Goal: Task Accomplishment & Management: Manage account settings

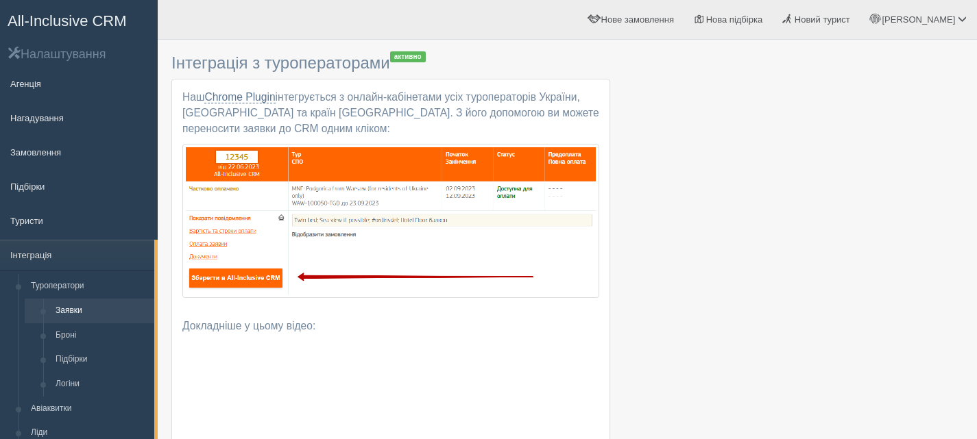
click at [34, 15] on span "All-Inclusive CRM" at bounding box center [67, 20] width 119 height 17
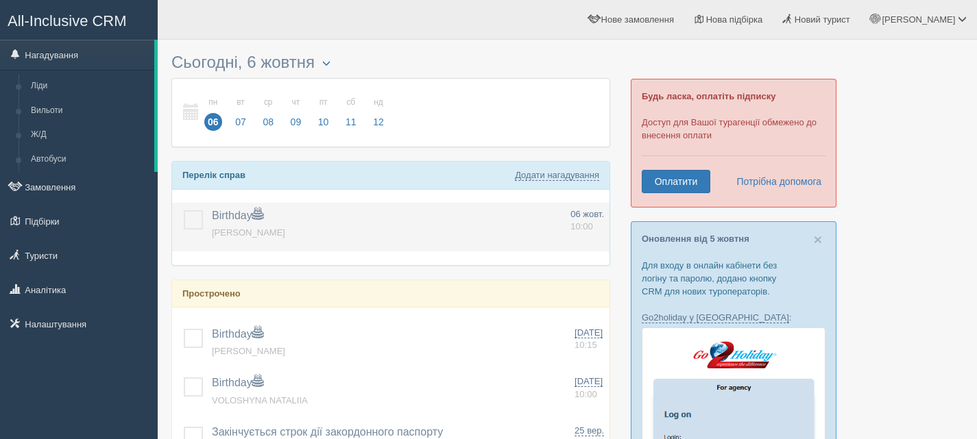
click at [204, 211] on td at bounding box center [189, 227] width 34 height 49
click at [184, 210] on label at bounding box center [184, 210] width 0 height 0
click at [0, 0] on input "checkbox" at bounding box center [0, 0] width 0 height 0
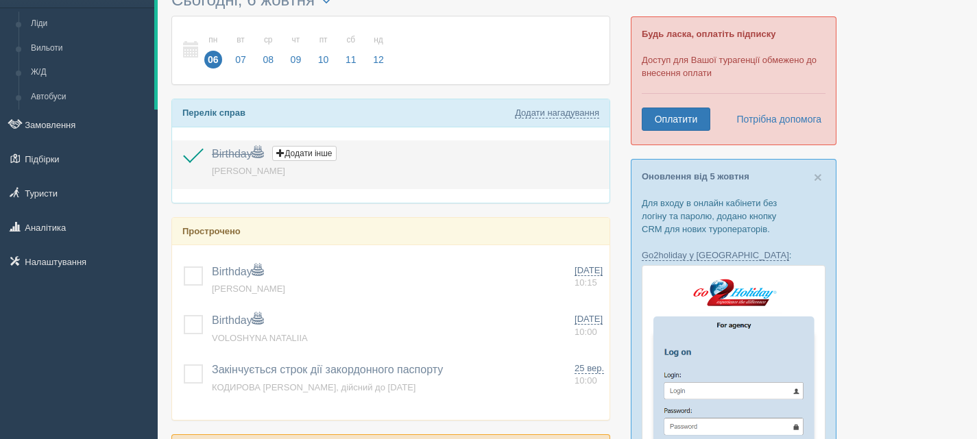
scroll to position [137, 0]
